Goal: Task Accomplishment & Management: Use online tool/utility

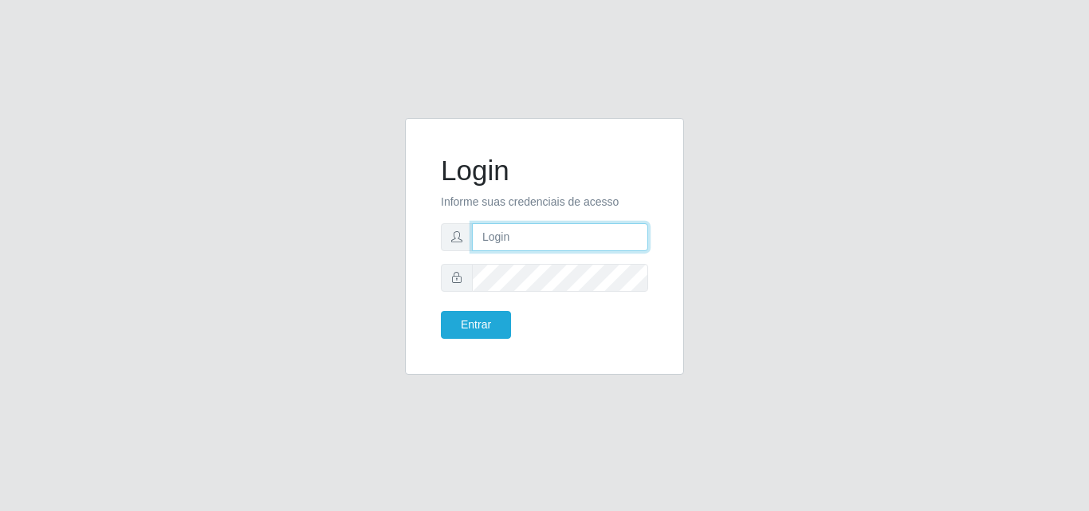
click at [491, 237] on input "text" at bounding box center [560, 237] width 176 height 28
type input "vitoria@saullus"
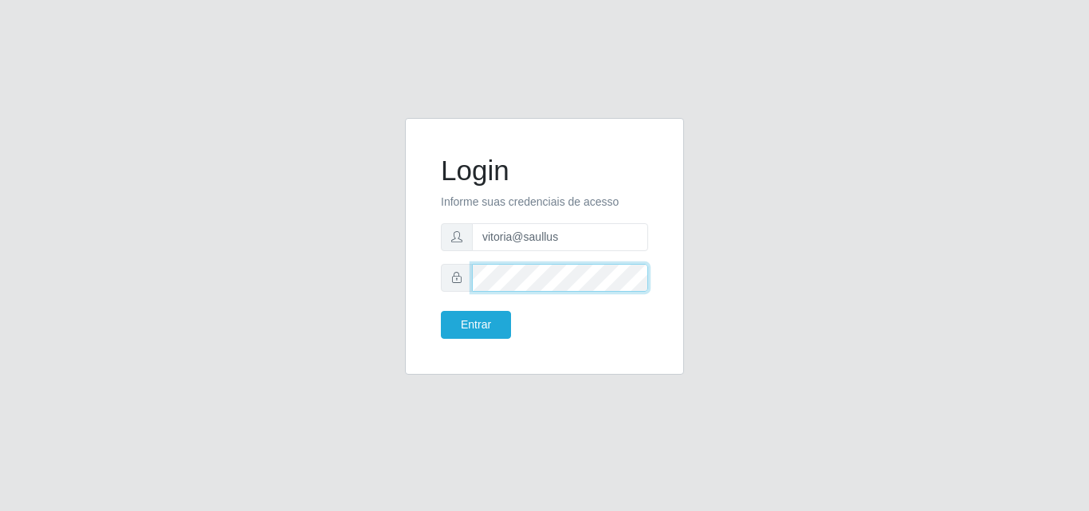
click at [441, 311] on button "Entrar" at bounding box center [476, 325] width 70 height 28
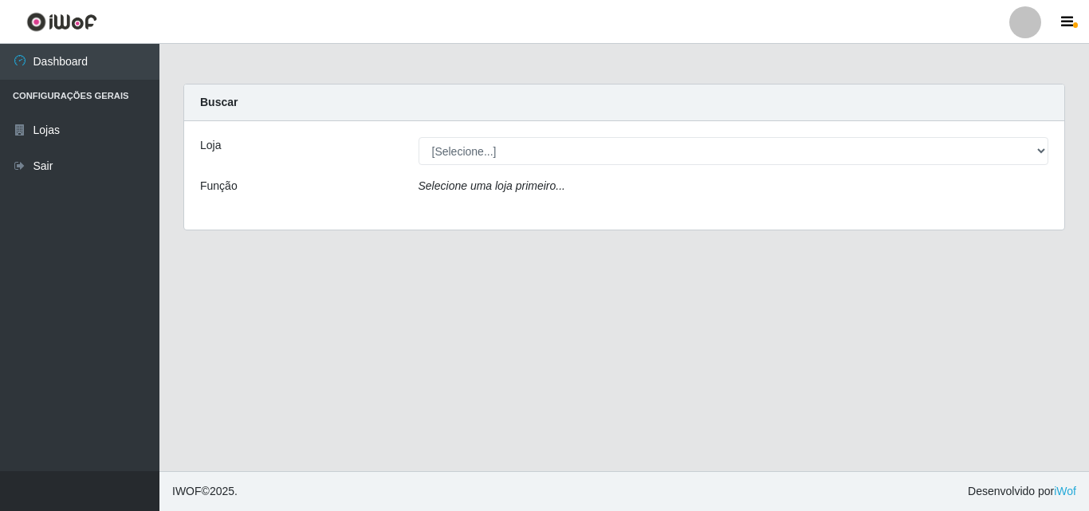
click at [604, 166] on div "Loja [Selecione...] Saullus Supermercados Função Selecione uma loja primeiro..." at bounding box center [624, 175] width 880 height 108
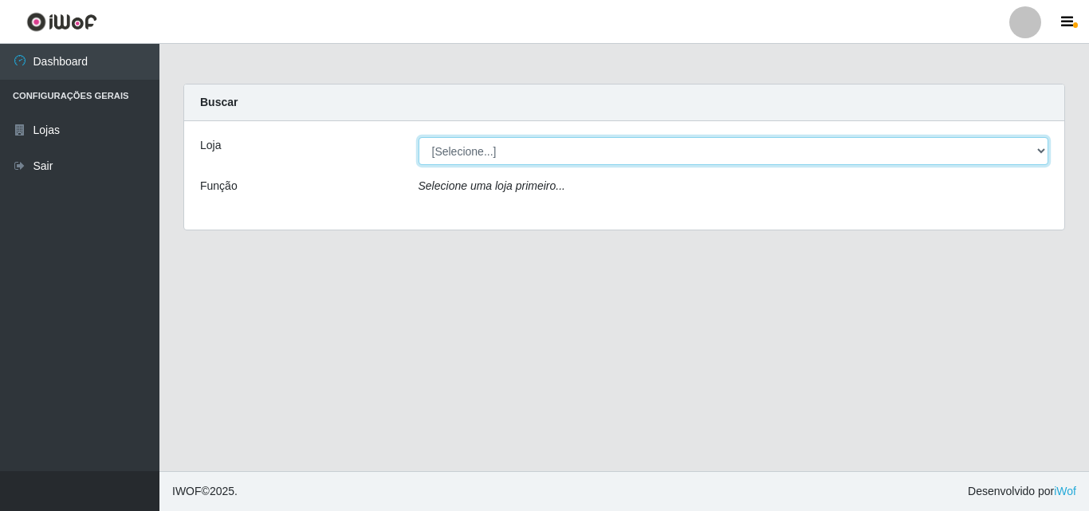
click at [604, 153] on select "[Selecione...] Saullus Supermercados" at bounding box center [734, 151] width 631 height 28
click at [419, 137] on select "[Selecione...] Saullus Supermercados" at bounding box center [734, 151] width 631 height 28
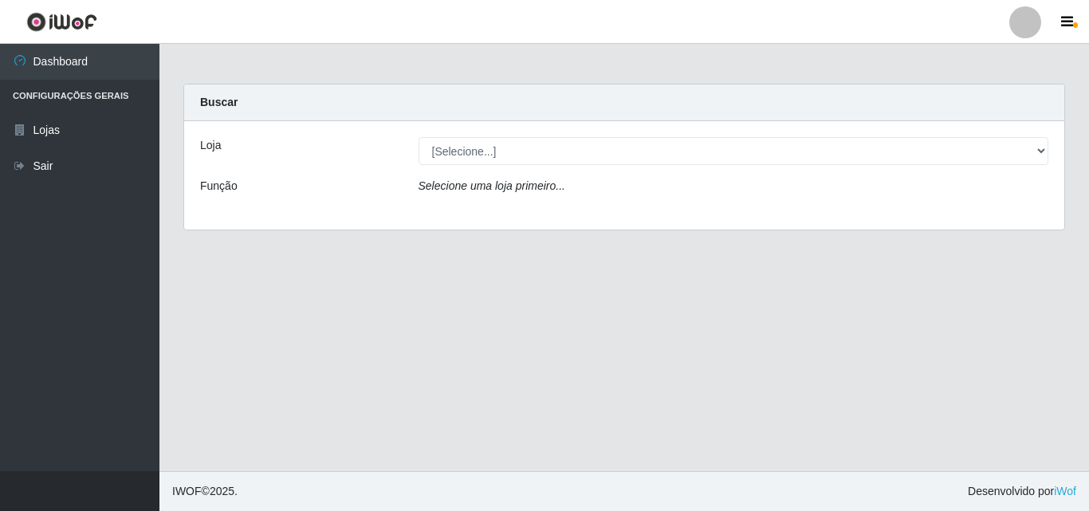
click at [581, 188] on div "Selecione uma loja primeiro..." at bounding box center [734, 189] width 655 height 23
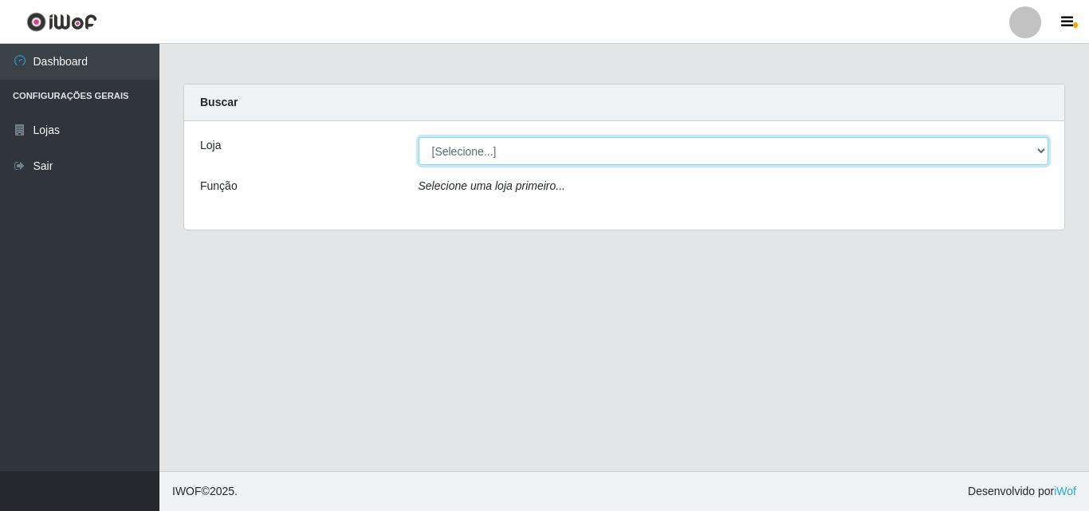
select select "423"
click at [419, 137] on select "[Selecione...] Saullus Supermercados" at bounding box center [734, 151] width 631 height 28
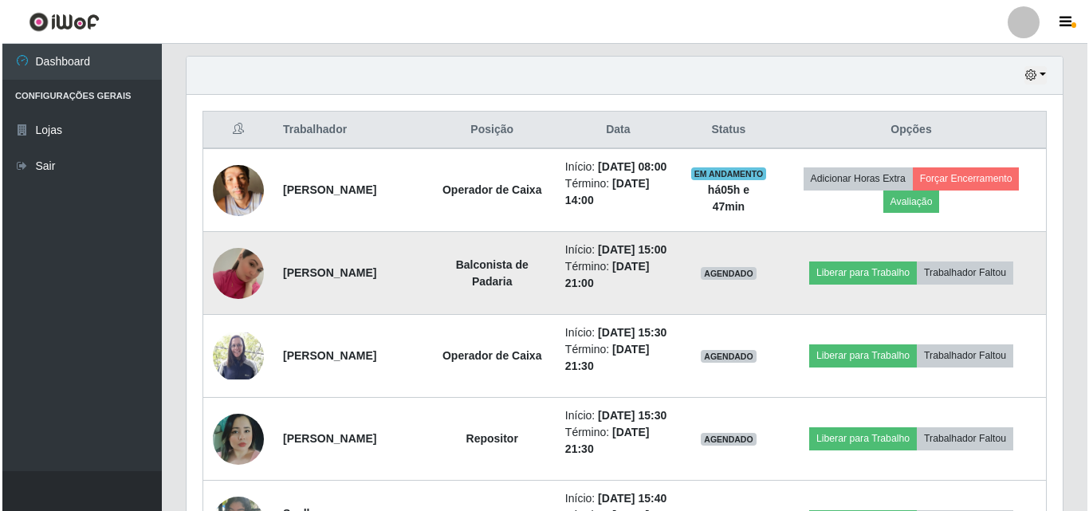
scroll to position [558, 0]
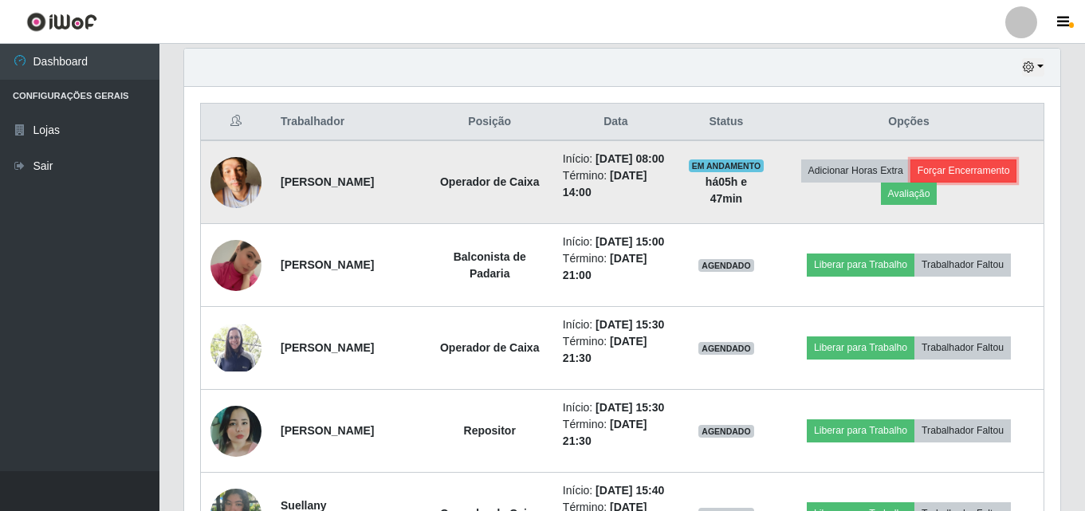
click at [760, 182] on button "Forçar Encerramento" at bounding box center [963, 170] width 107 height 22
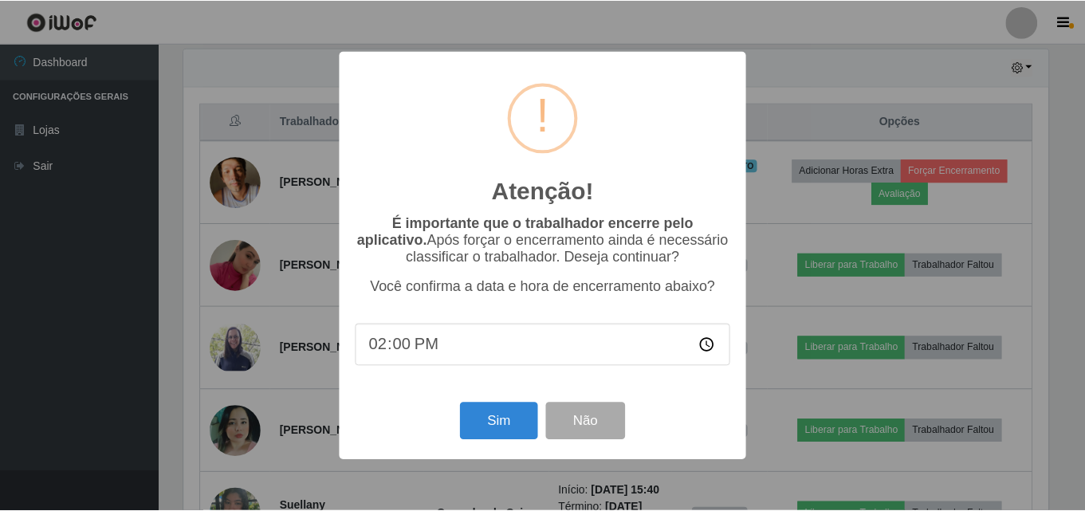
scroll to position [331, 868]
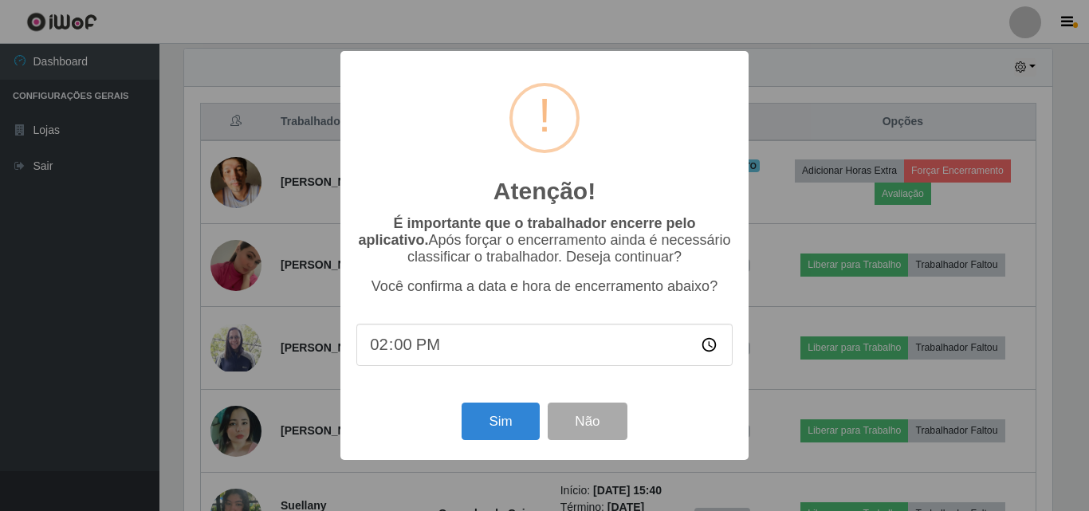
click at [760, 204] on div "Atenção! × É importante que o trabalhador encerre pelo aplicativo. Após forçar …" at bounding box center [544, 255] width 1089 height 511
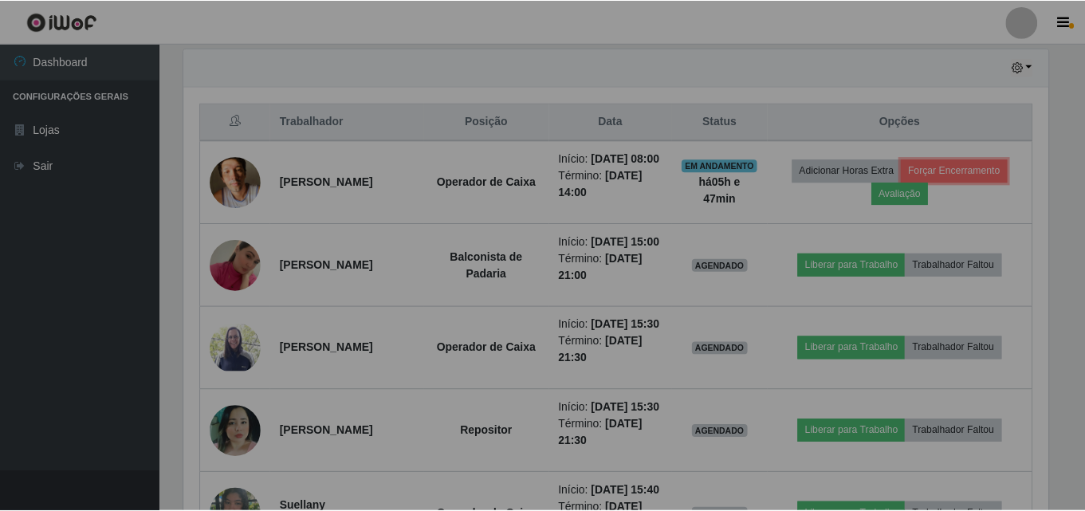
scroll to position [331, 876]
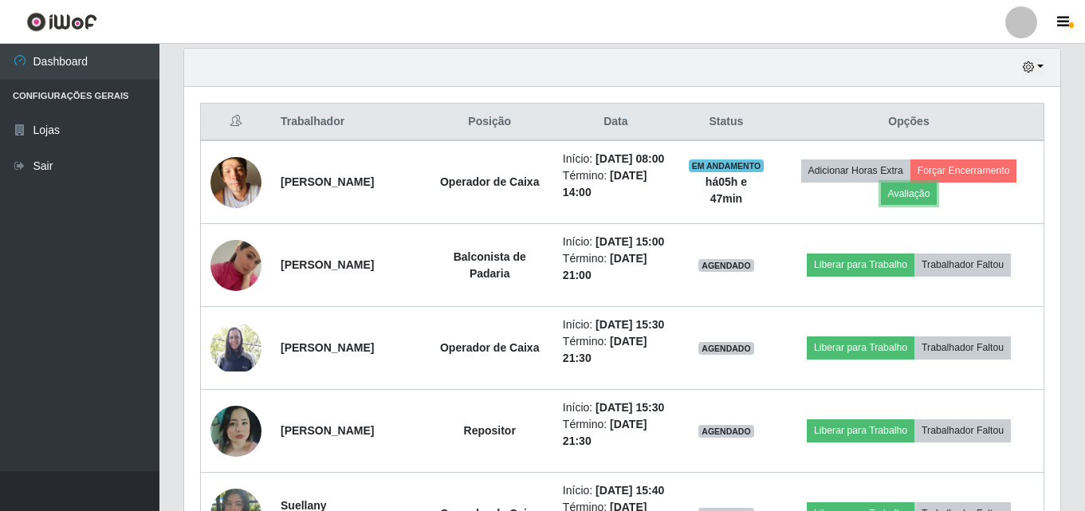
click at [760, 204] on button "Avaliação" at bounding box center [909, 194] width 57 height 22
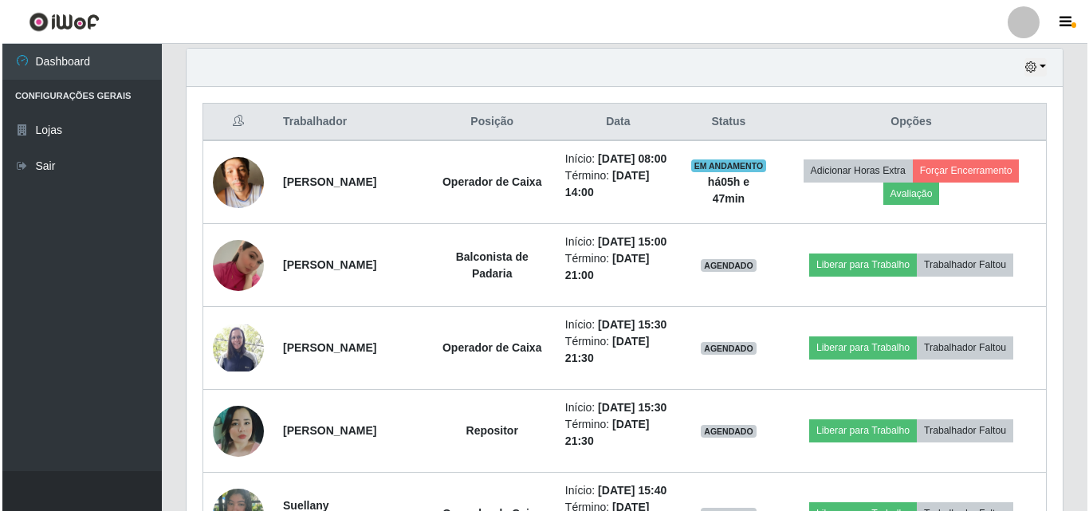
scroll to position [331, 868]
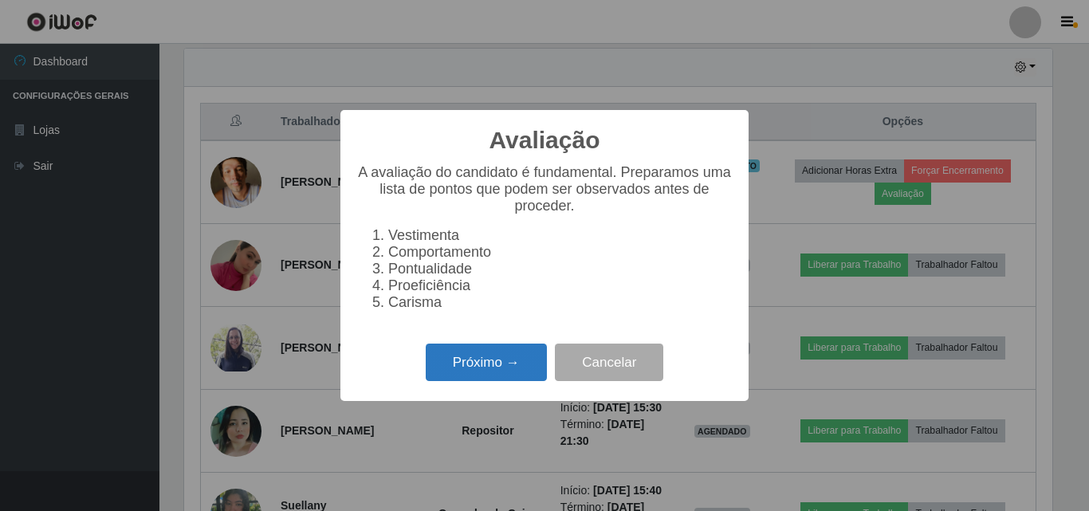
click at [539, 367] on button "Próximo →" at bounding box center [486, 362] width 121 height 37
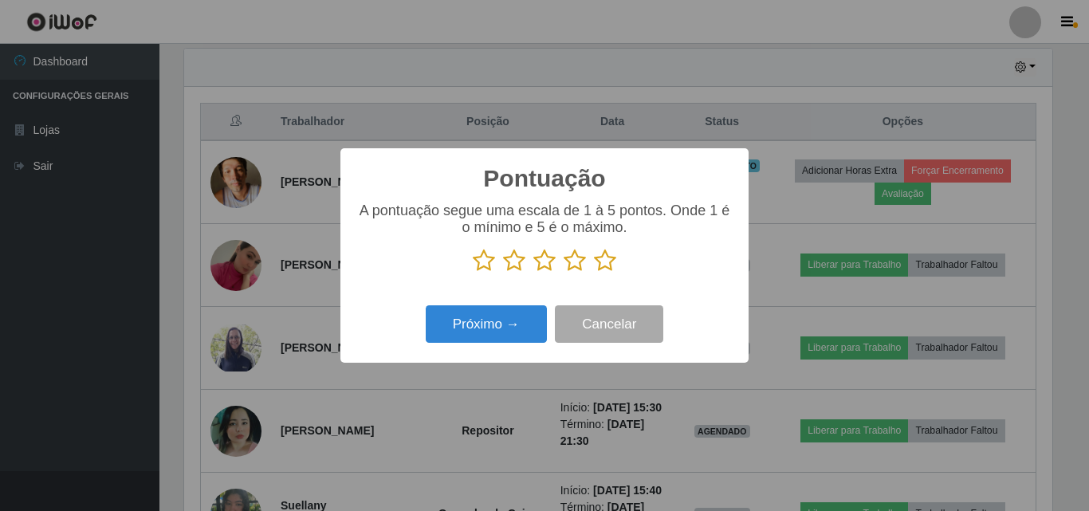
scroll to position [796918, 796380]
click at [609, 269] on icon at bounding box center [605, 261] width 22 height 24
click at [594, 273] on input "radio" at bounding box center [594, 273] width 0 height 0
click at [609, 269] on icon at bounding box center [605, 261] width 22 height 24
click at [594, 273] on input "radio" at bounding box center [594, 273] width 0 height 0
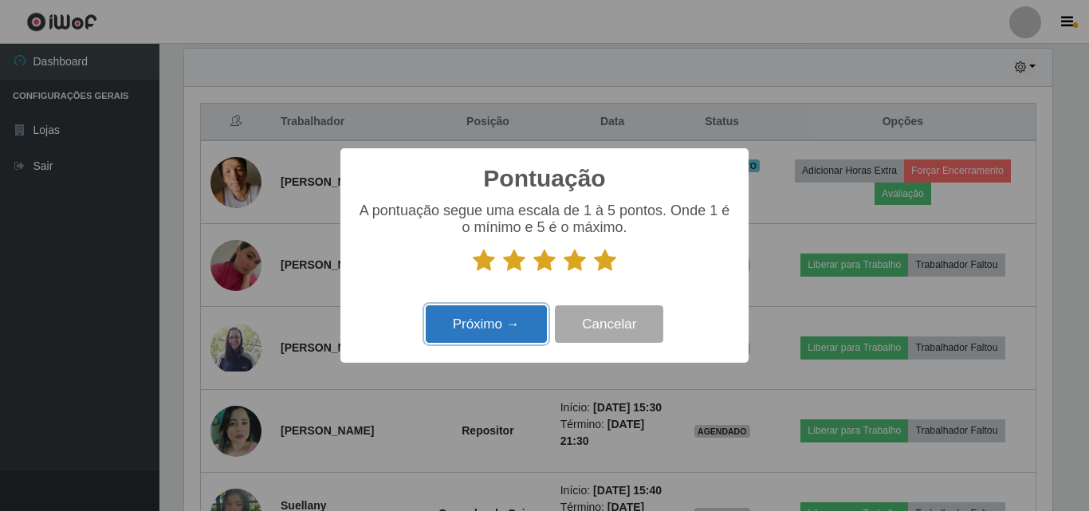
click at [519, 320] on button "Próximo →" at bounding box center [486, 323] width 121 height 37
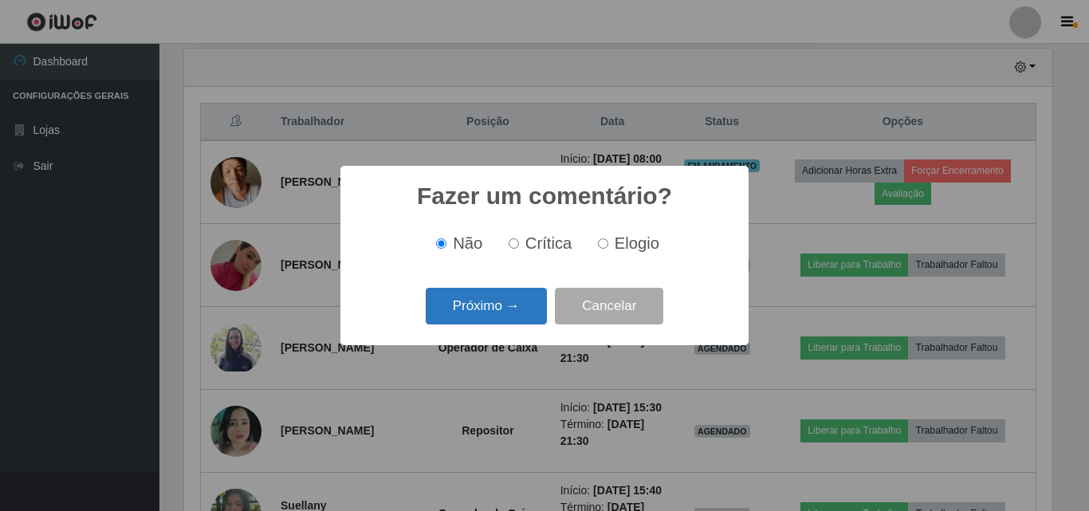
click at [517, 306] on button "Próximo →" at bounding box center [486, 306] width 121 height 37
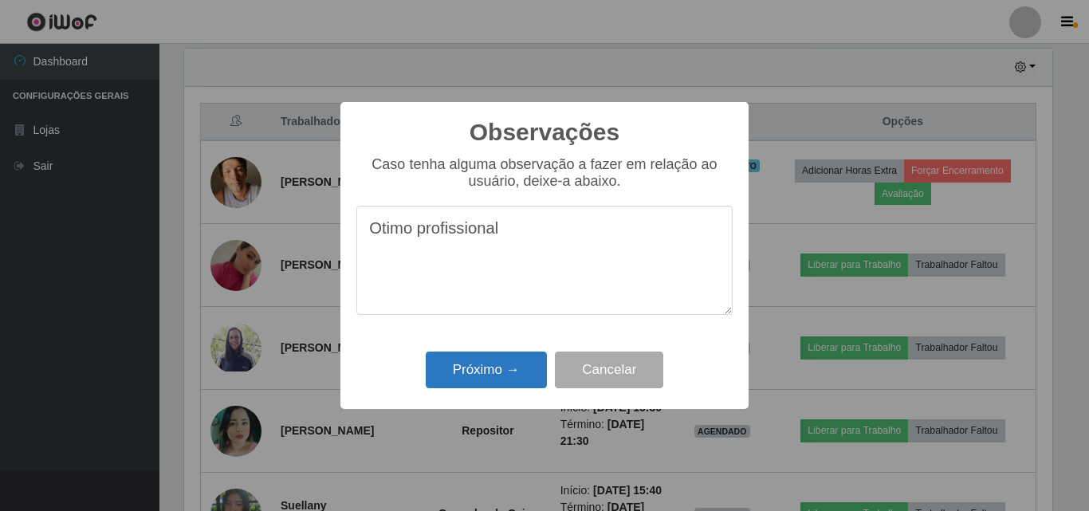
type textarea "Otimo profissional"
click at [492, 389] on button "Próximo →" at bounding box center [486, 370] width 121 height 37
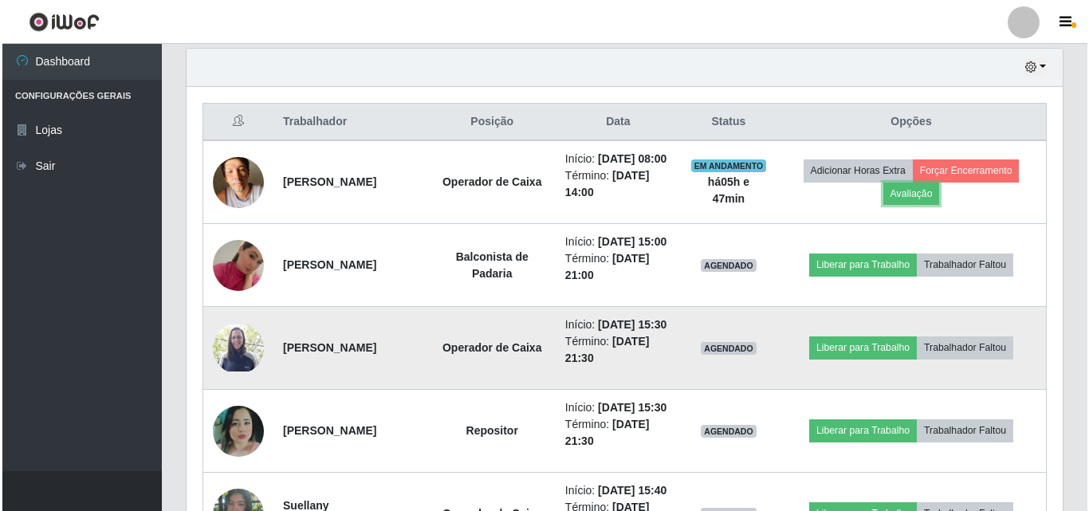
scroll to position [331, 876]
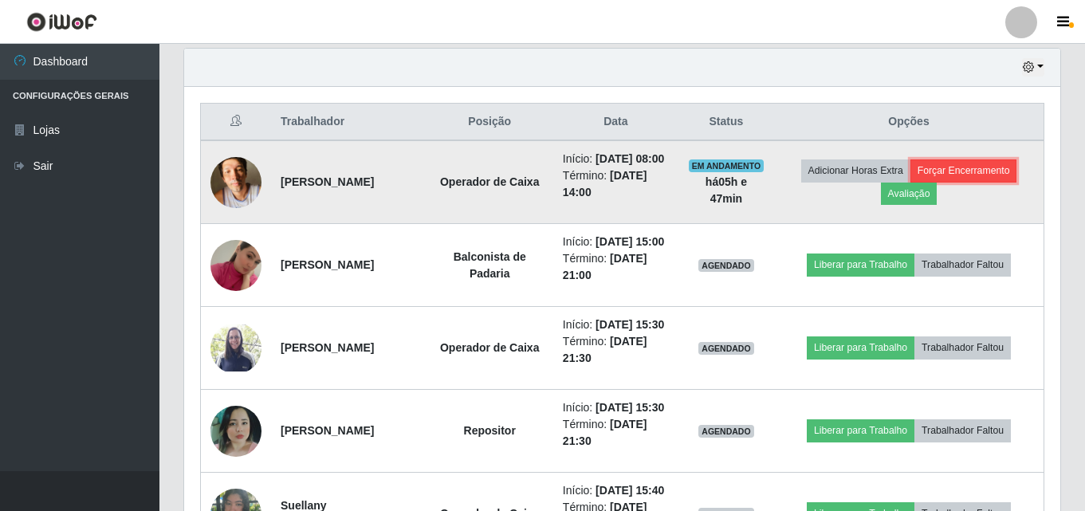
click at [760, 173] on button "Forçar Encerramento" at bounding box center [963, 170] width 107 height 22
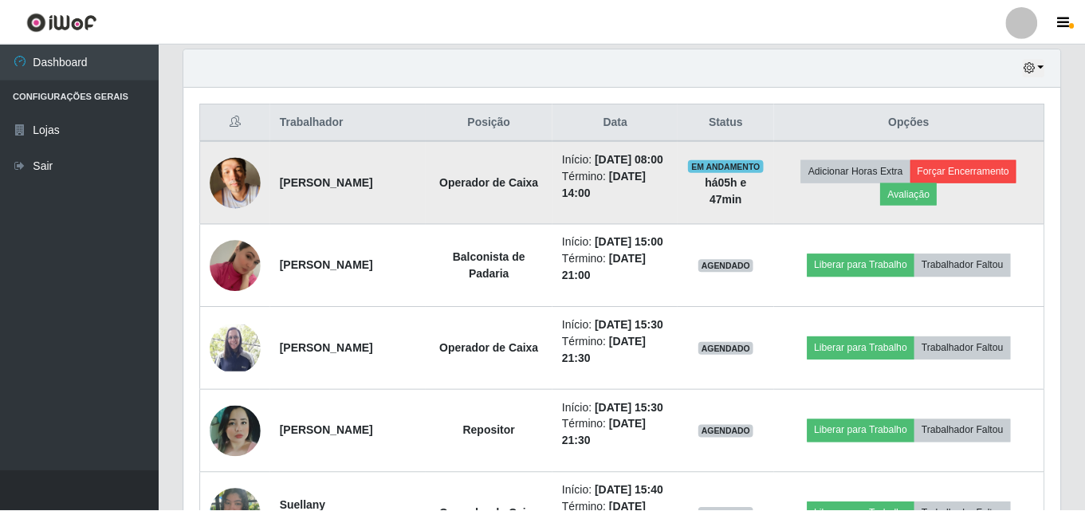
scroll to position [331, 868]
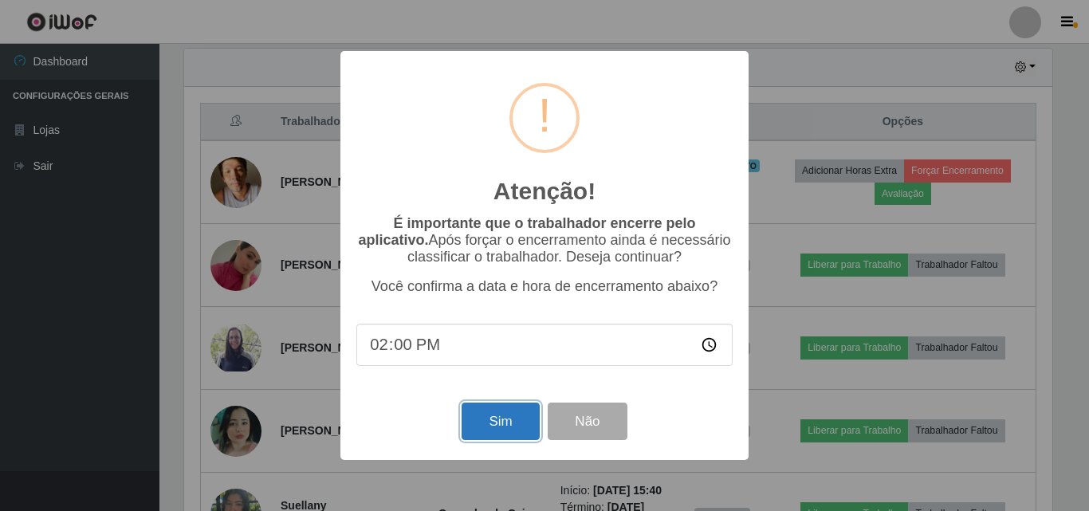
click at [508, 423] on button "Sim" at bounding box center [500, 421] width 77 height 37
click at [508, 423] on div "Atenção! × É importante que o trabalhador encerre pelo aplicativo. Após forçar …" at bounding box center [544, 255] width 408 height 409
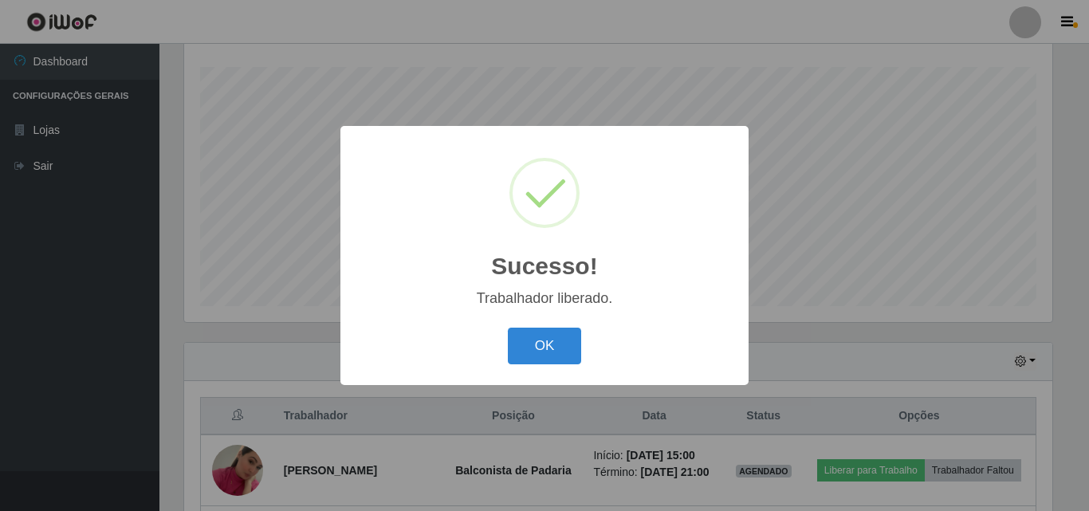
click at [564, 368] on div "OK Cancel" at bounding box center [544, 345] width 376 height 45
click at [574, 356] on button "OK" at bounding box center [545, 346] width 74 height 37
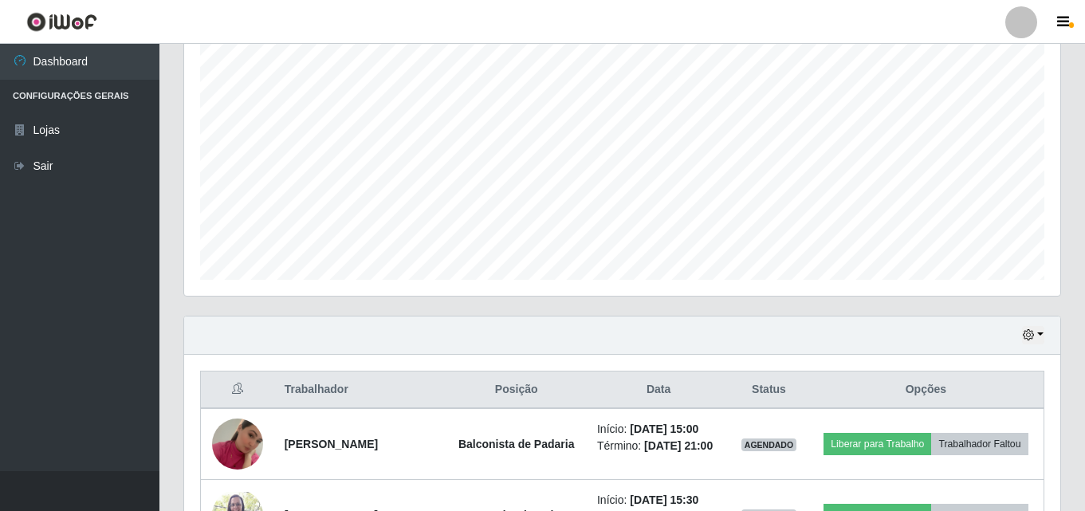
scroll to position [583, 0]
